Goal: Task Accomplishment & Management: Complete application form

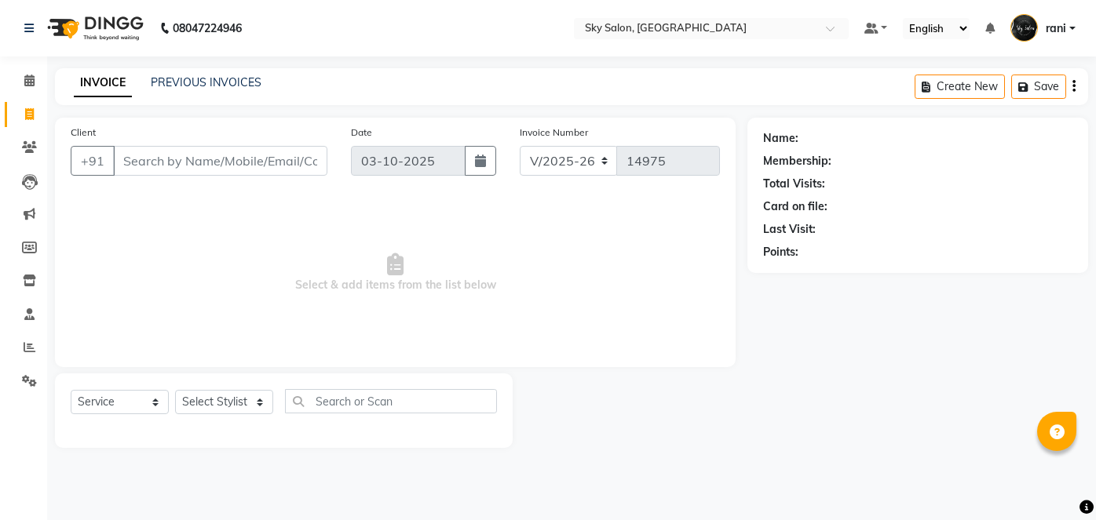
select select "3537"
select select "service"
click at [170, 153] on input "Client" at bounding box center [220, 161] width 214 height 30
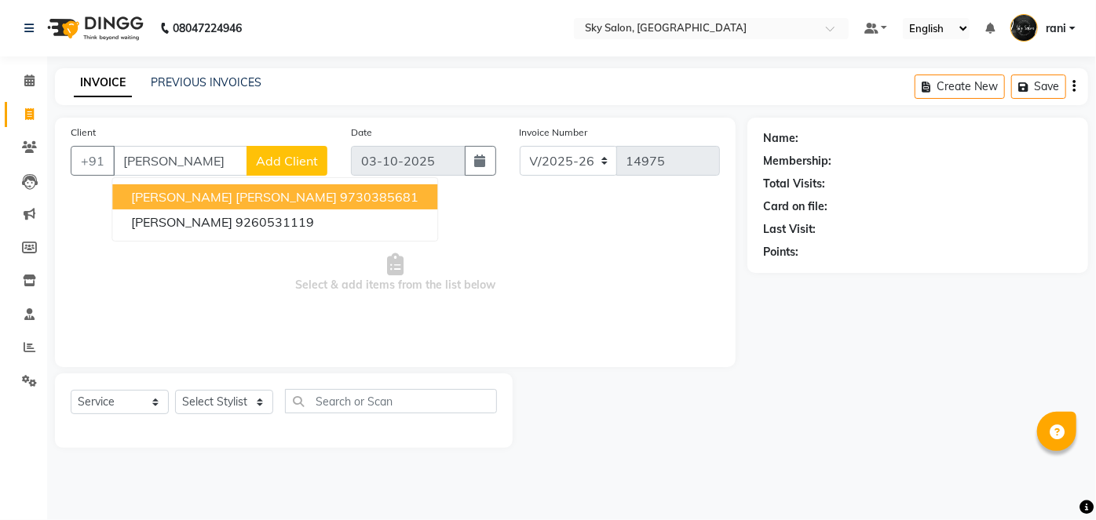
click at [188, 199] on span "[PERSON_NAME] [PERSON_NAME]" at bounding box center [234, 197] width 206 height 16
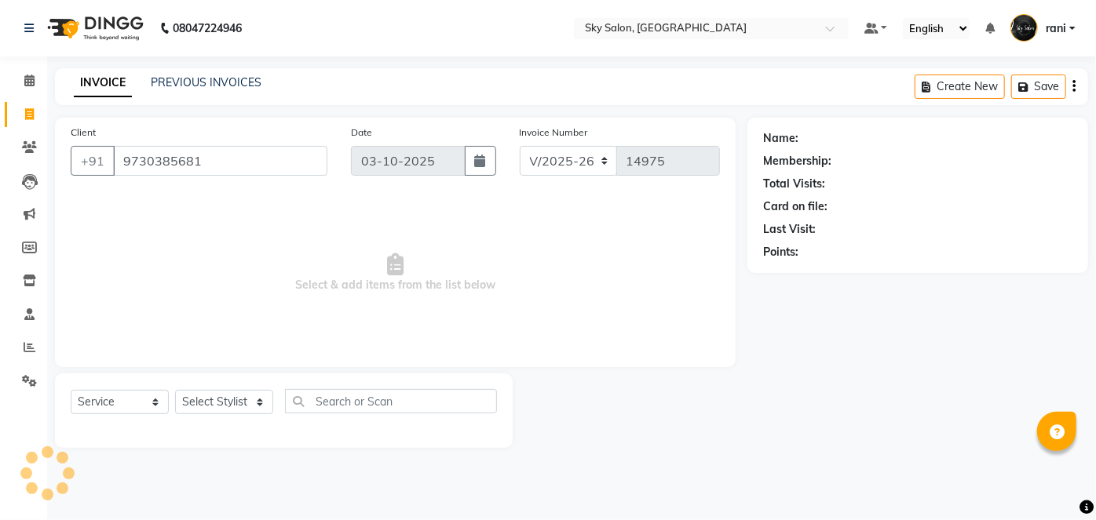
type input "9730385681"
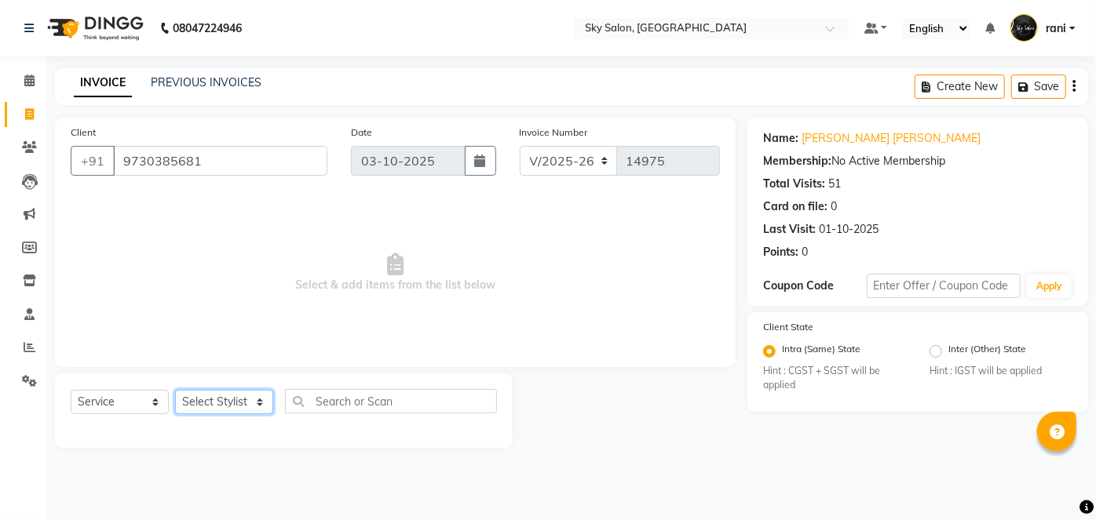
click at [228, 397] on select "Select Stylist afreen [PERSON_NAME] saha [PERSON_NAME] [PERSON_NAME] [PERSON_NA…" at bounding box center [224, 402] width 98 height 24
select select "43485"
click at [175, 390] on select "Select Stylist afreen [PERSON_NAME] saha [PERSON_NAME] [PERSON_NAME] [PERSON_NA…" at bounding box center [224, 402] width 98 height 24
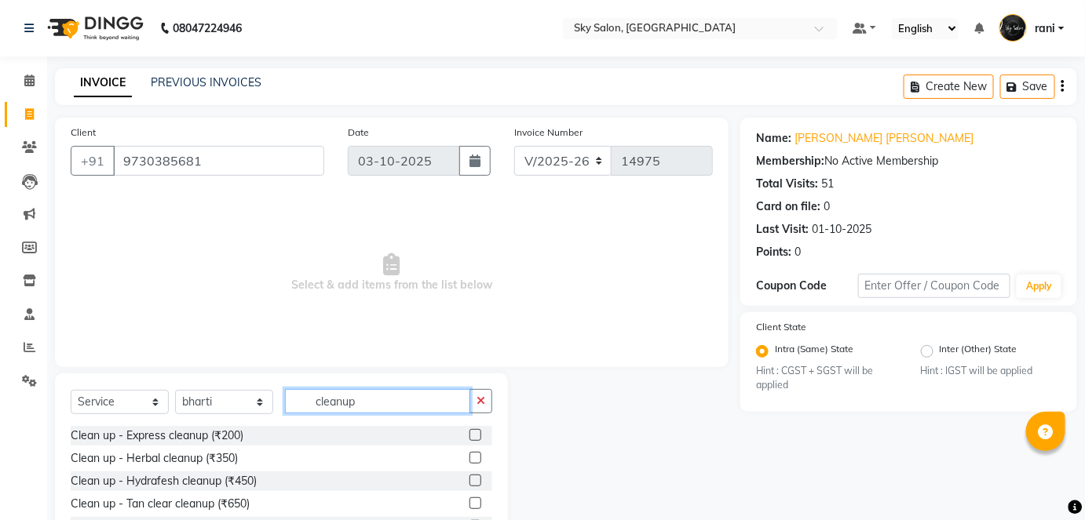
scroll to position [108, 0]
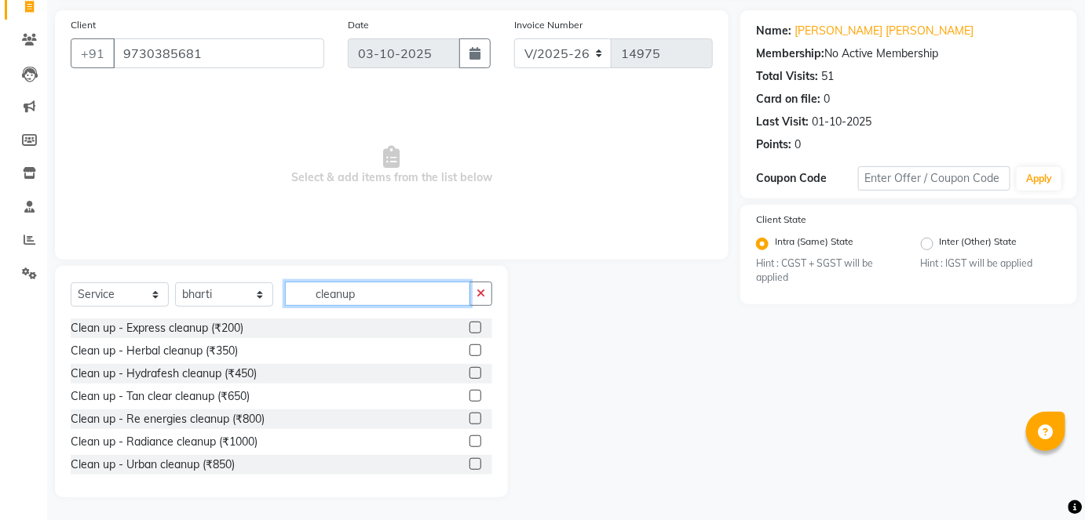
type input "cleanup"
click at [469, 414] on label at bounding box center [475, 419] width 12 height 12
click at [469, 414] on input "checkbox" at bounding box center [474, 419] width 10 height 10
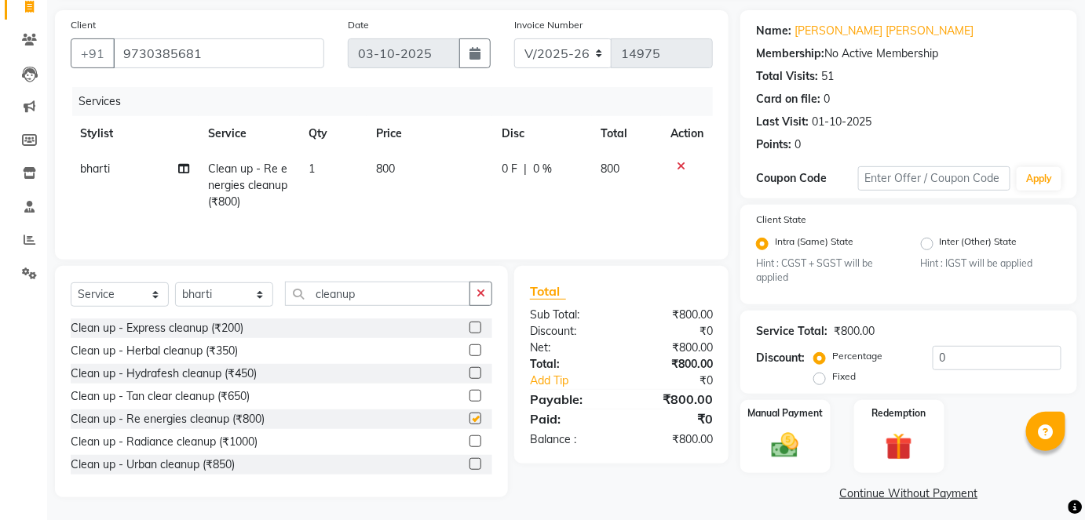
checkbox input "false"
click at [932, 353] on input "0" at bounding box center [996, 358] width 129 height 24
type input "70"
click at [803, 434] on img at bounding box center [785, 446] width 46 height 32
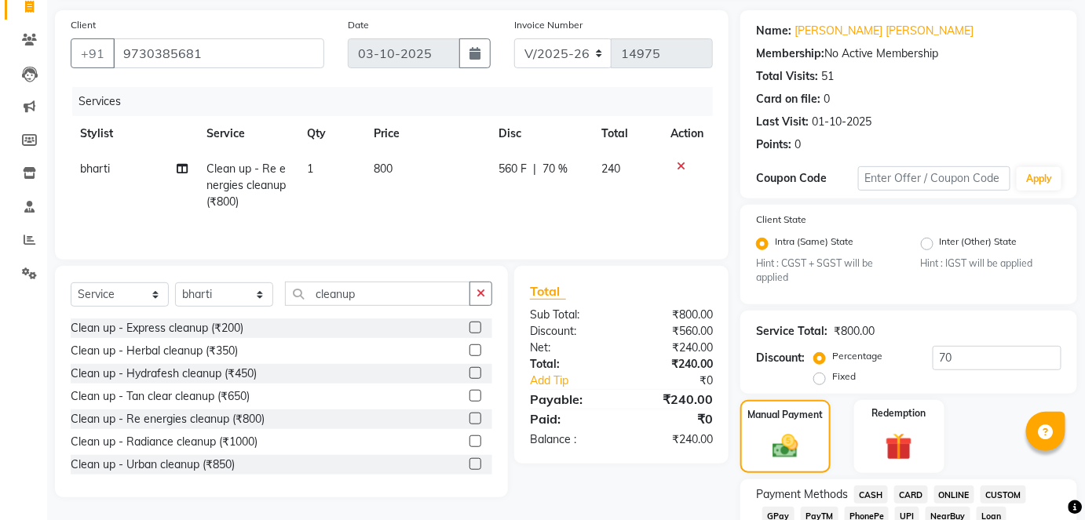
click at [866, 494] on span "CASH" at bounding box center [871, 495] width 34 height 18
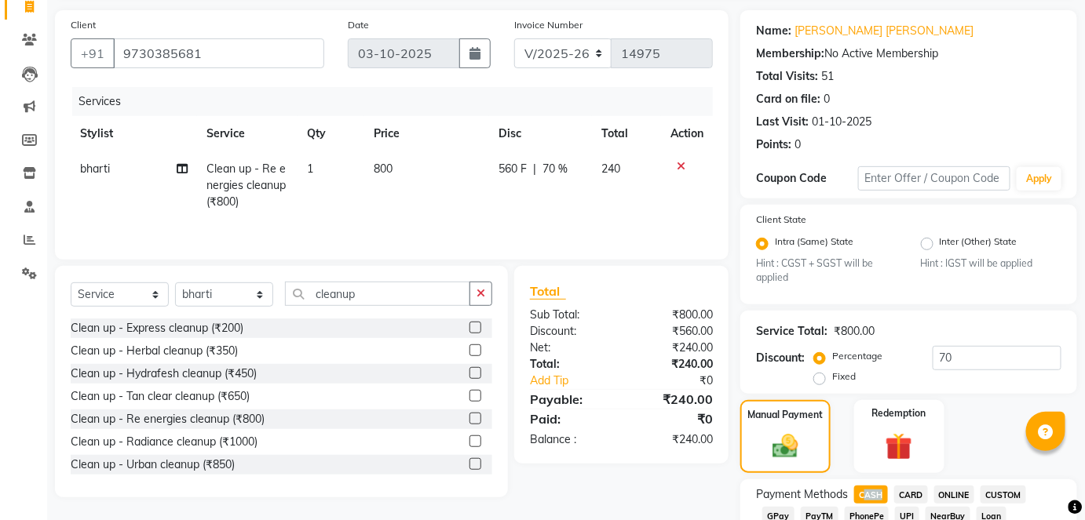
click at [866, 494] on span "CASH" at bounding box center [871, 495] width 34 height 18
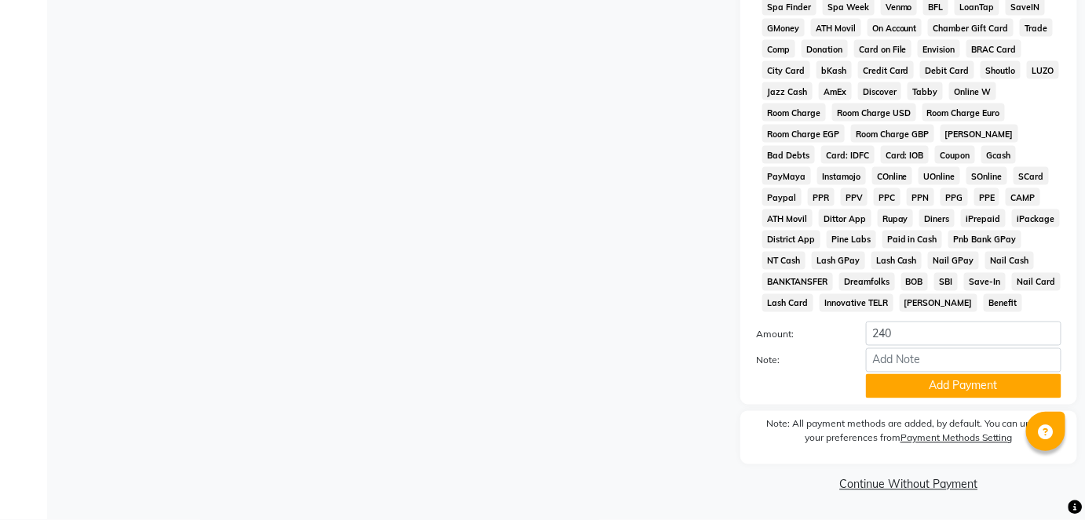
scroll to position [766, 0]
click at [932, 400] on div "Payment Methods CASH CARD ONLINE CUSTOM GPay PayTM PhonePe UPI NearBuy Loan Bha…" at bounding box center [908, 113] width 337 height 583
click at [936, 388] on button "Add Payment" at bounding box center [963, 386] width 195 height 24
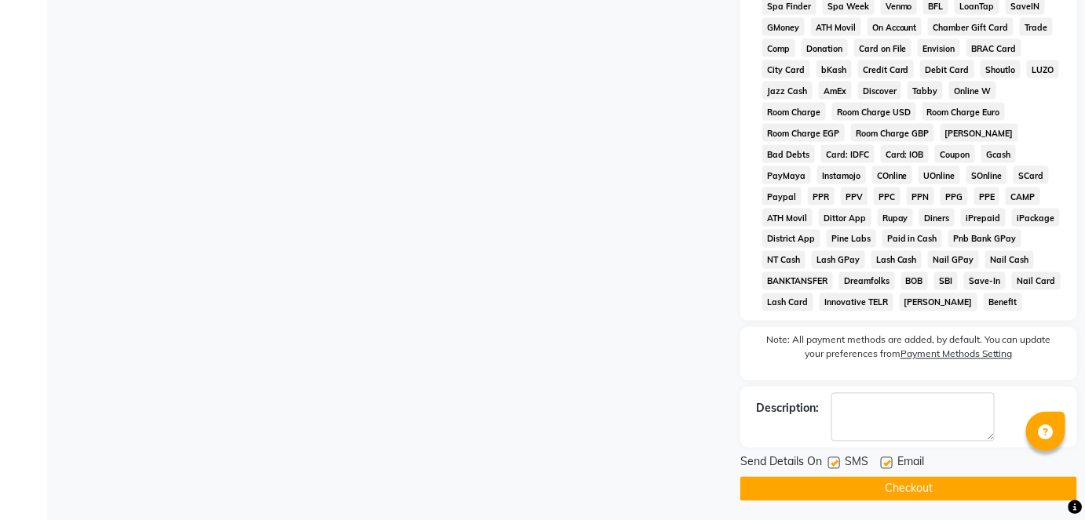
click at [873, 476] on div "Send Details On SMS Email Checkout" at bounding box center [908, 477] width 337 height 47
click at [872, 482] on div "Send Details On SMS Email Checkout" at bounding box center [908, 477] width 337 height 47
click at [872, 482] on button "Checkout" at bounding box center [908, 489] width 337 height 24
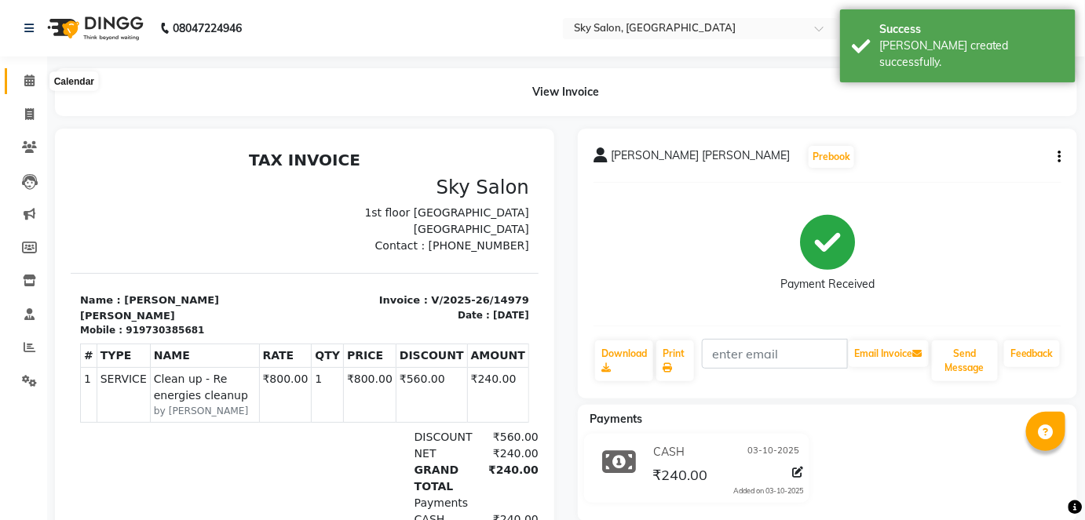
click at [27, 83] on icon at bounding box center [29, 81] width 10 height 12
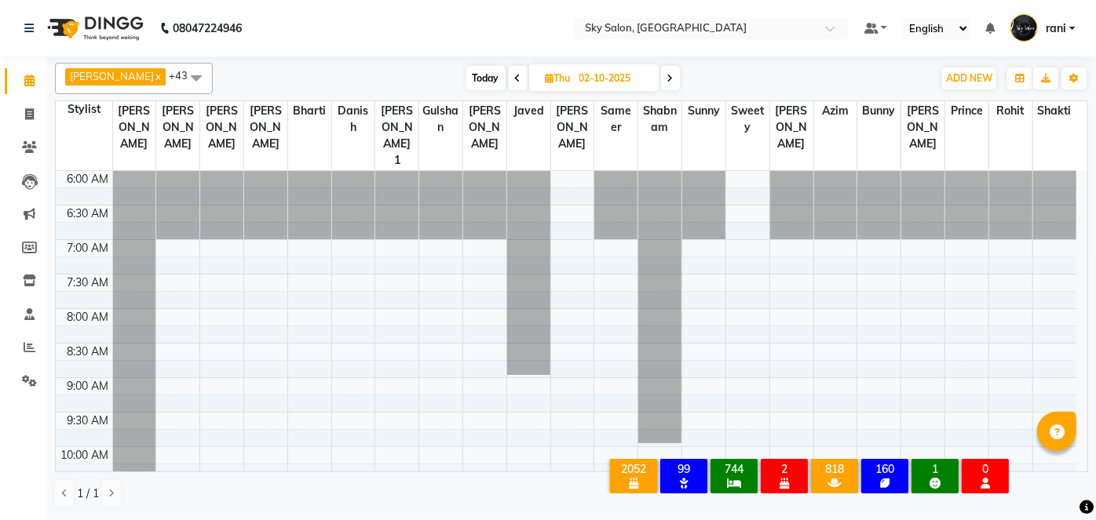
click at [466, 69] on span "Today" at bounding box center [485, 78] width 39 height 24
type input "03-10-2025"
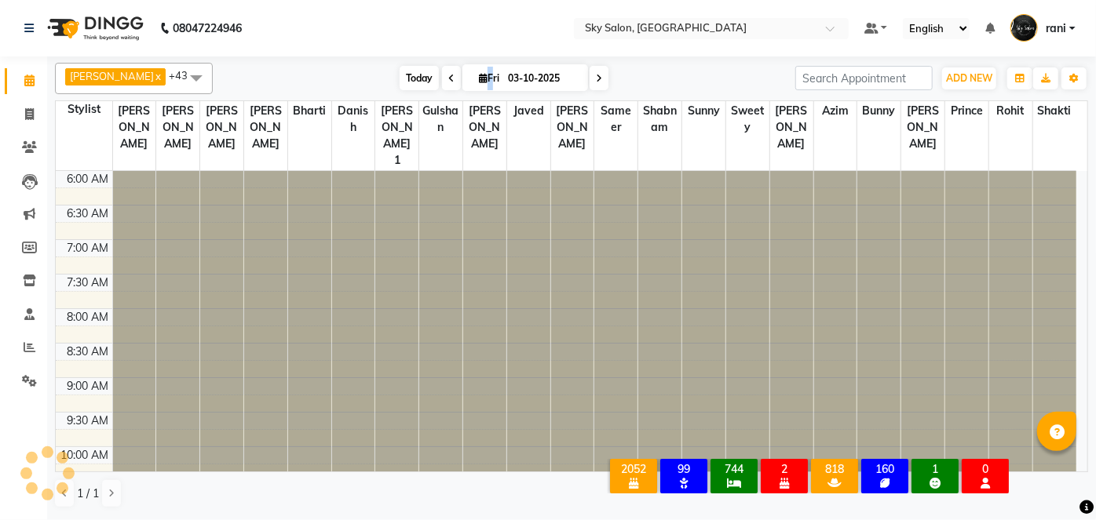
click at [465, 69] on span "[DATE]" at bounding box center [525, 77] width 126 height 27
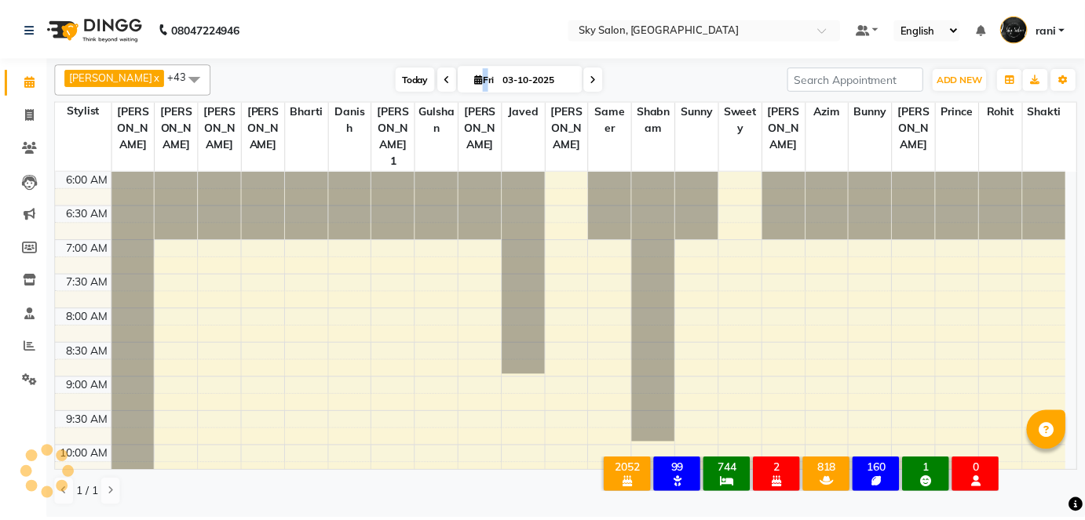
scroll to position [751, 0]
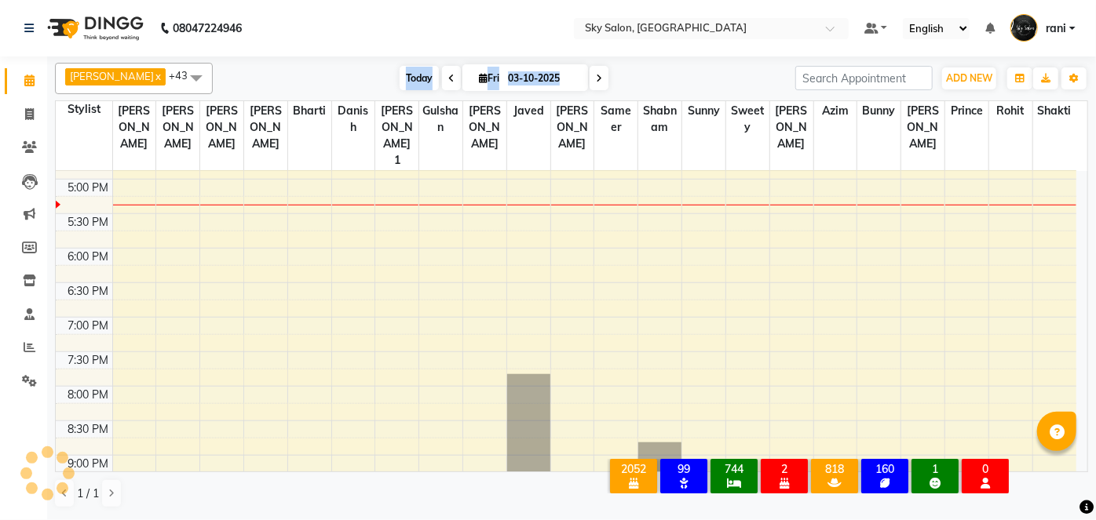
click at [465, 69] on span "[DATE]" at bounding box center [525, 77] width 126 height 27
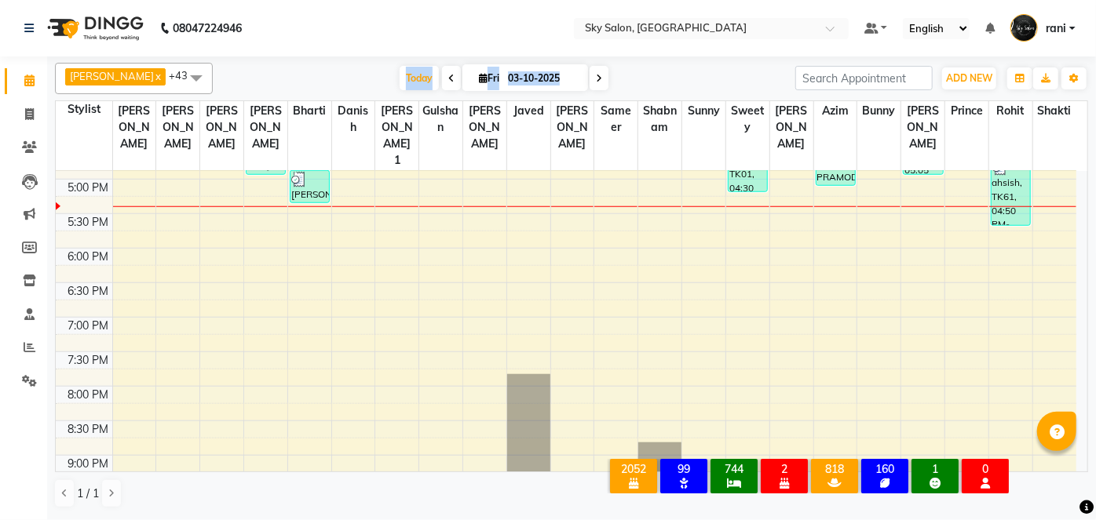
click at [367, 64] on div "[PERSON_NAME] x [PERSON_NAME] x [PERSON_NAME] x bharti x [PERSON_NAME] 1 x [PER…" at bounding box center [571, 78] width 1033 height 31
click at [31, 143] on icon at bounding box center [29, 147] width 15 height 12
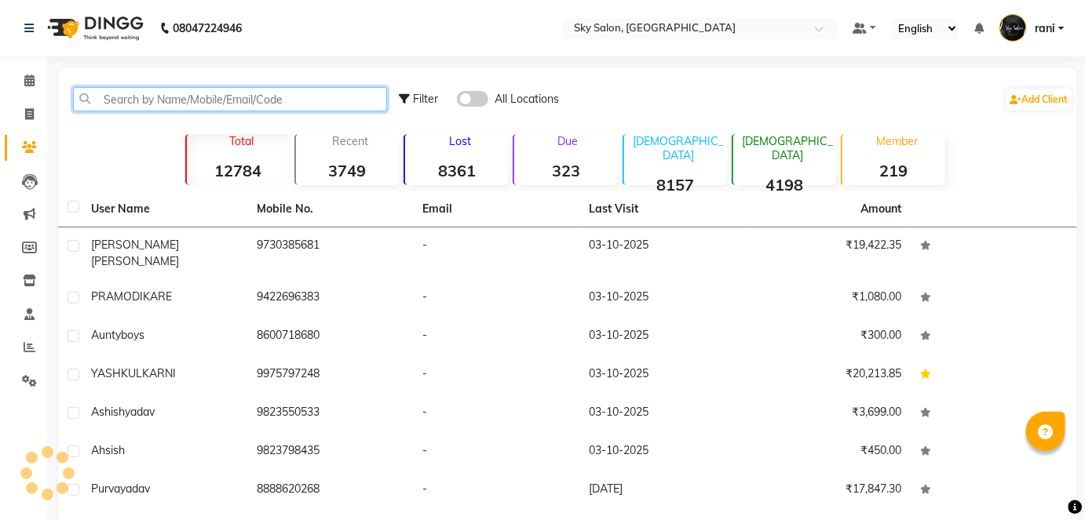
click at [186, 97] on input "text" at bounding box center [230, 99] width 314 height 24
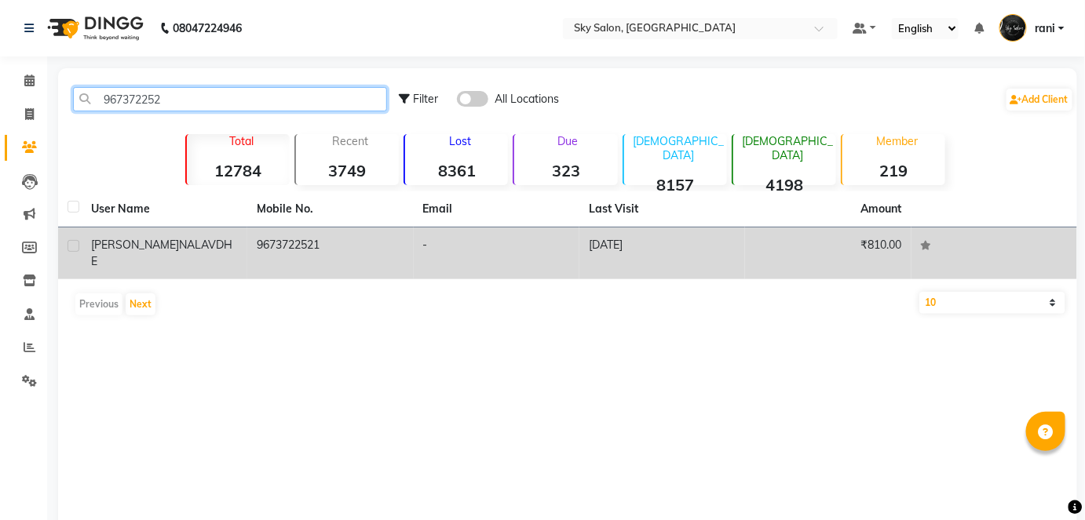
type input "967372252"
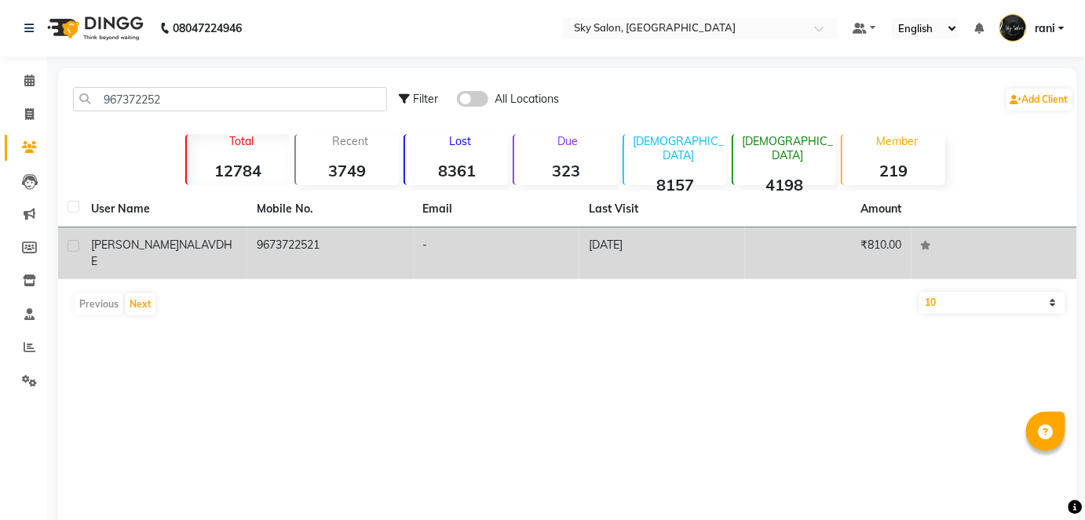
click at [382, 257] on td "9673722521" at bounding box center [330, 254] width 166 height 52
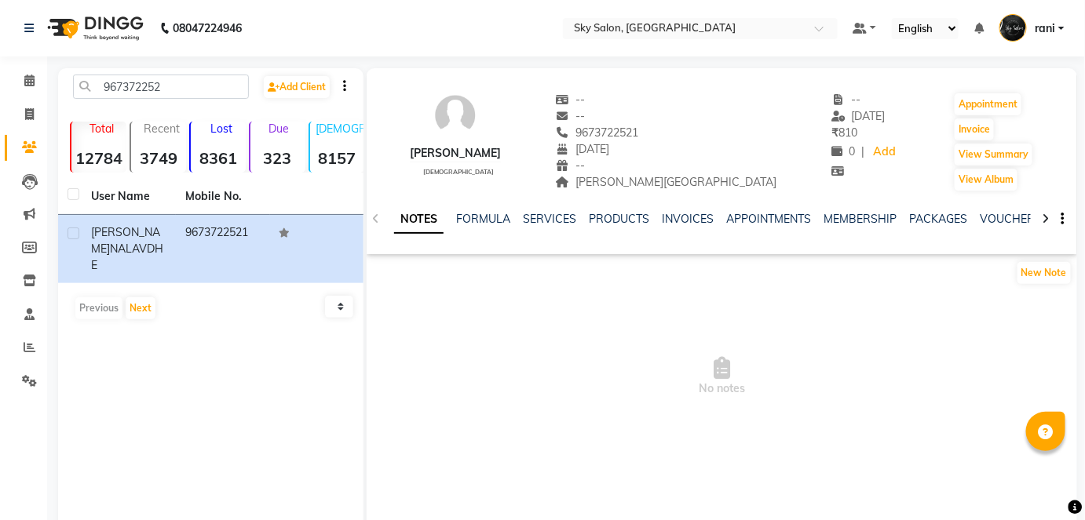
click at [541, 209] on div "NOTES FORMULA SERVICES PRODUCTS INVOICES APPOINTMENTS MEMBERSHIP PACKAGES VOUCH…" at bounding box center [722, 219] width 710 height 54
click at [544, 216] on link "SERVICES" at bounding box center [549, 219] width 53 height 14
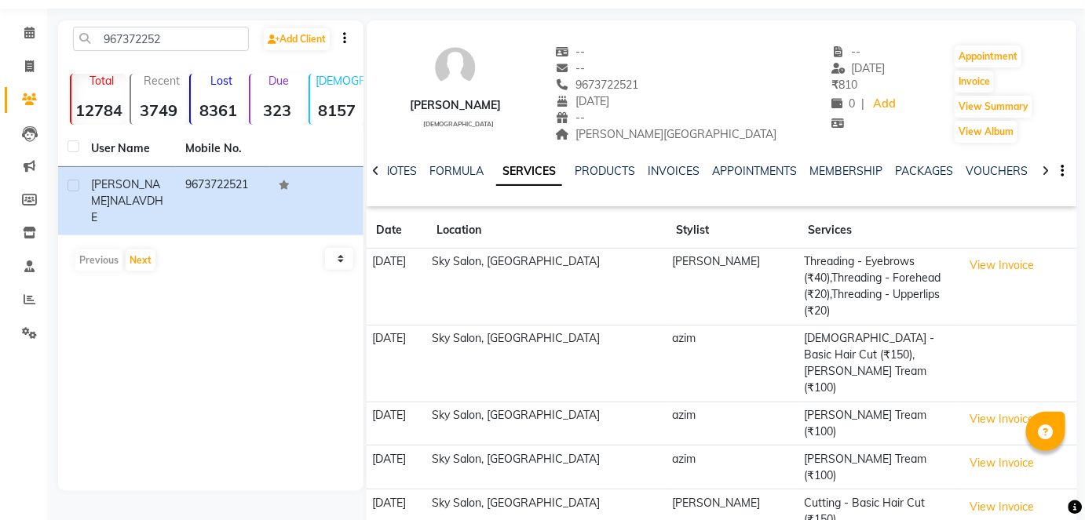
scroll to position [50, 0]
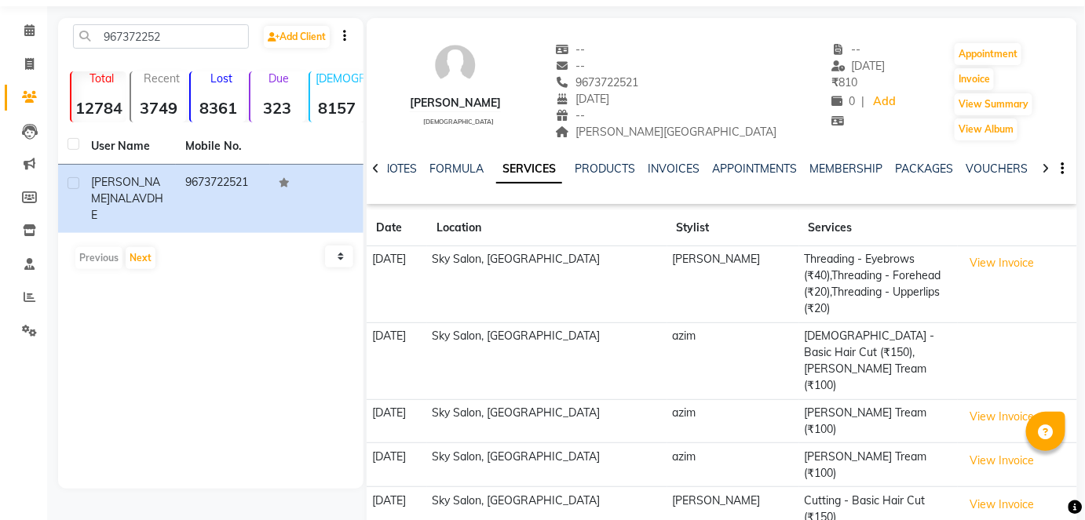
click at [527, 222] on th "Location" at bounding box center [547, 228] width 240 height 36
